Goal: Check status: Check status

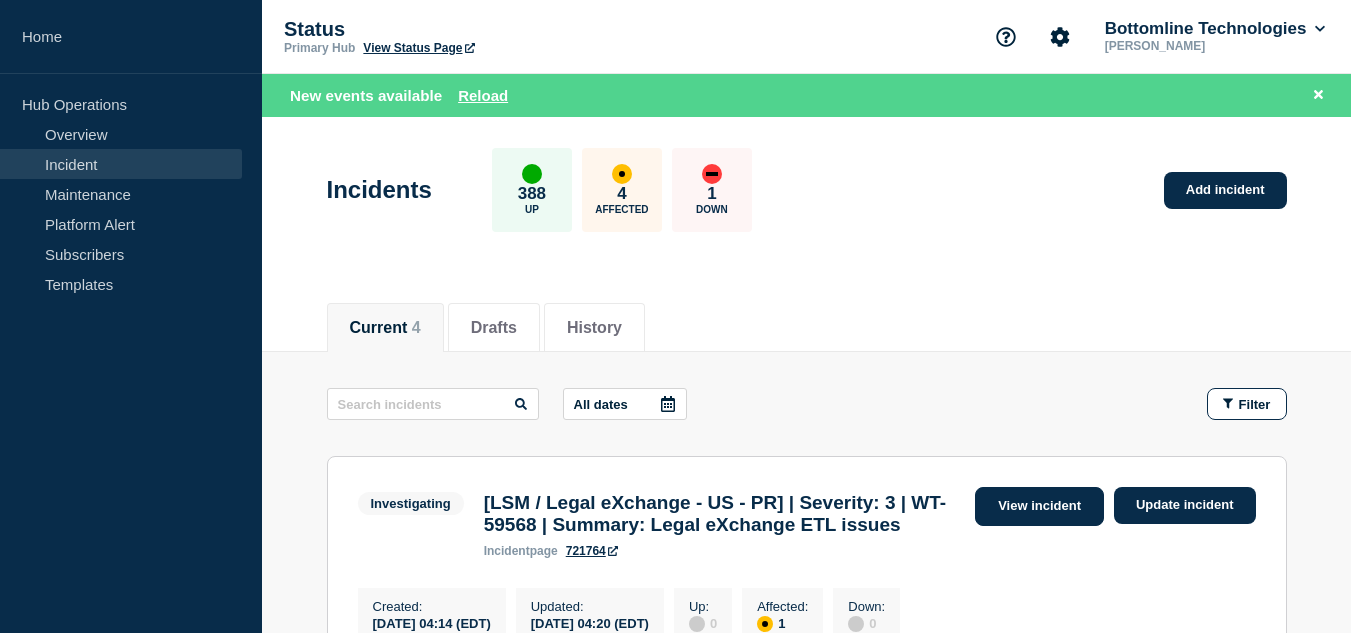
click at [993, 498] on link "View incident" at bounding box center [1039, 506] width 129 height 39
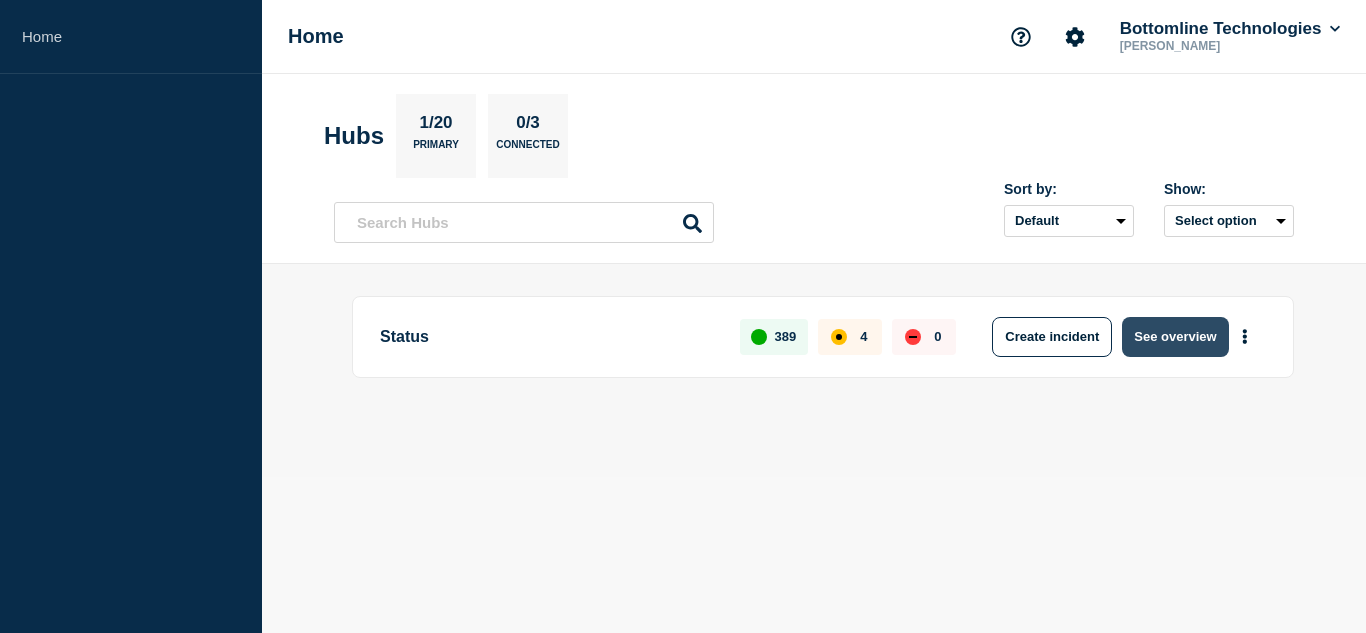
click at [1150, 324] on button "See overview" at bounding box center [1175, 337] width 106 height 40
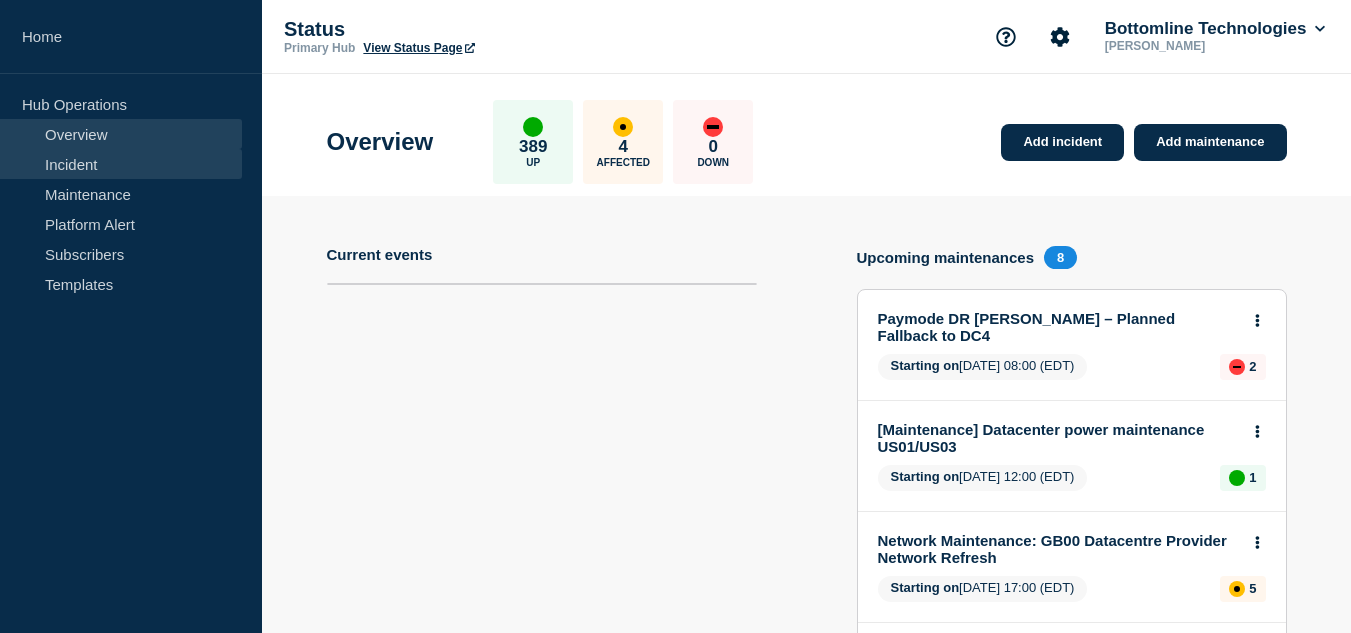
click at [107, 169] on link "Incident" at bounding box center [121, 164] width 242 height 30
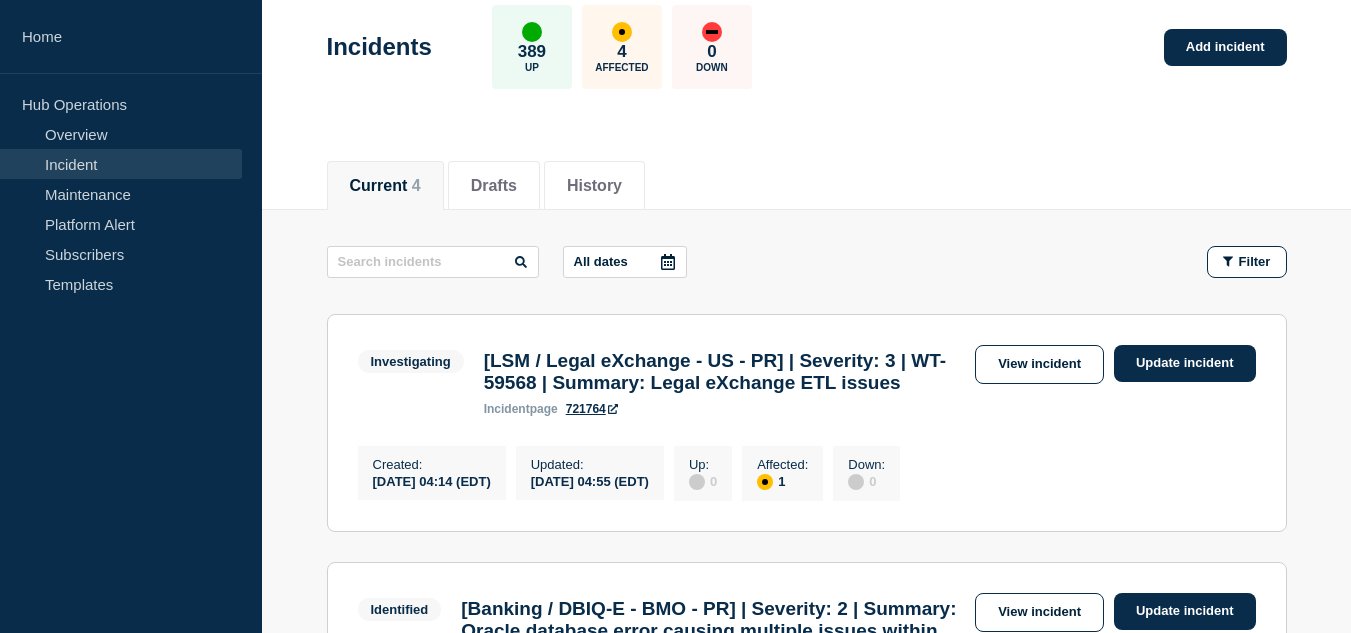
scroll to position [200, 0]
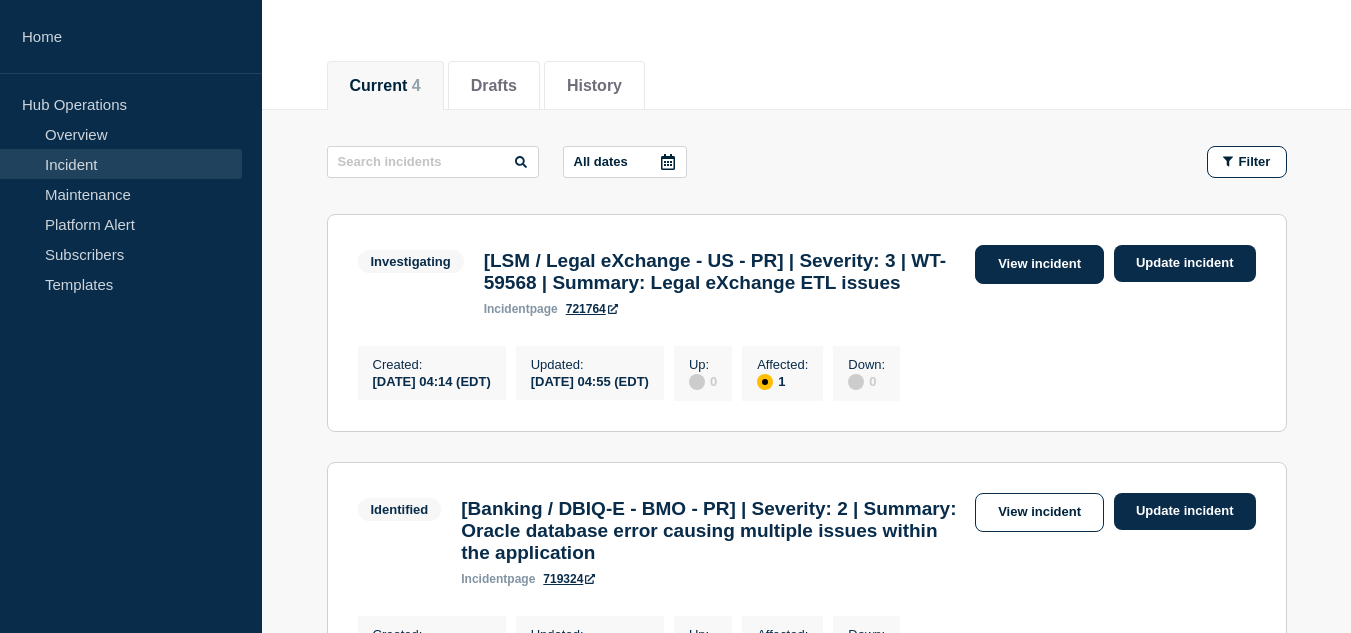
click at [1017, 261] on link "View incident" at bounding box center [1039, 264] width 129 height 39
